Goal: Task Accomplishment & Management: Manage account settings

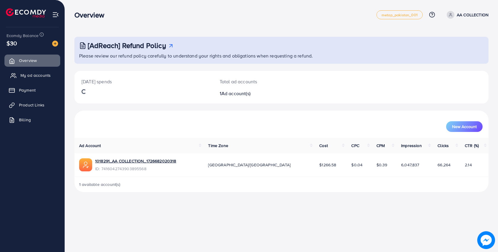
click at [35, 79] on link "My ad accounts" at bounding box center [32, 75] width 56 height 12
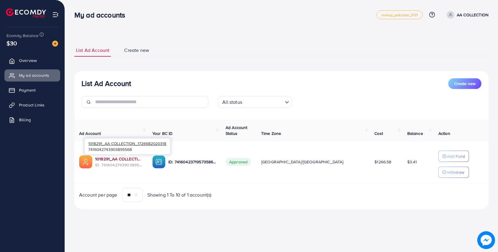
click at [132, 161] on link "1018291_AA COLLECTION_1726682020318" at bounding box center [119, 159] width 48 height 6
click at [39, 103] on span "Product Links" at bounding box center [32, 105] width 25 height 6
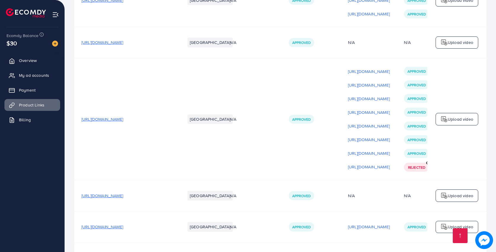
scroll to position [1801, 0]
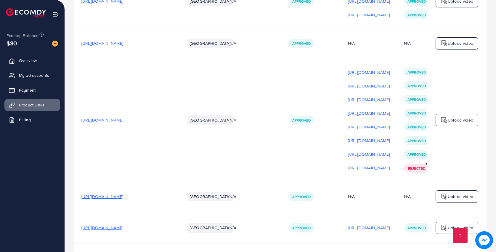
drag, startPoint x: 80, startPoint y: 117, endPoint x: 100, endPoint y: 120, distance: 20.4
click at [100, 120] on td "https://gentify.store/products/limited-edition-rotating-alloy-wheel-watch-stain…" at bounding box center [126, 120] width 104 height 122
copy span "https://gentify.store/products/limited-edition-rotating-alloy-wheel-watch-stain…"
click at [32, 57] on span "Overview" at bounding box center [29, 60] width 18 height 6
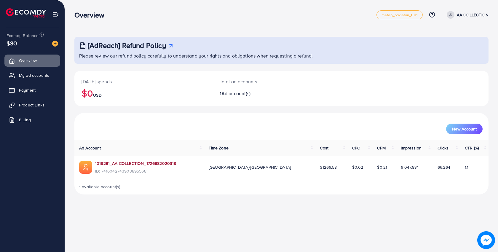
click at [135, 162] on link "1018291_AA COLLECTION_1726682020318" at bounding box center [135, 163] width 81 height 6
